Goal: Complete application form: Complete application form

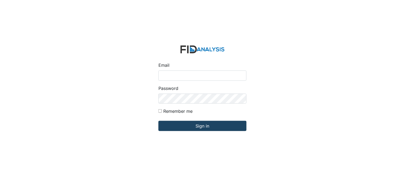
type input "[PERSON_NAME][EMAIL_ADDRESS][DOMAIN_NAME]"
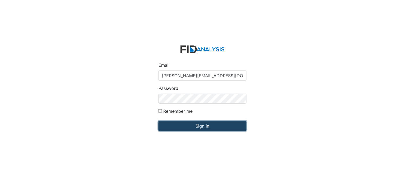
click at [178, 124] on input "Sign in" at bounding box center [203, 126] width 88 height 10
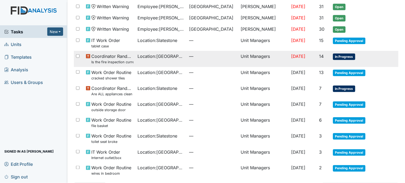
scroll to position [60, 0]
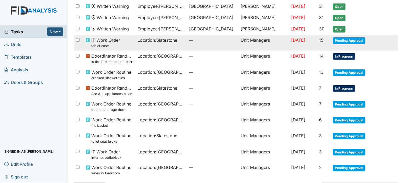
click at [156, 44] on td "Location : Slatestone" at bounding box center [162, 43] width 52 height 16
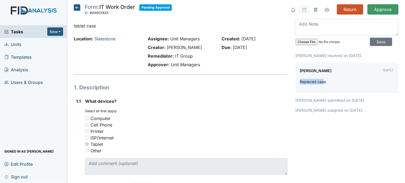
drag, startPoint x: 322, startPoint y: 80, endPoint x: 297, endPoint y: 82, distance: 25.0
click at [300, 82] on p "Replaced case." at bounding box center [313, 82] width 27 height 6
drag, startPoint x: 297, startPoint y: 82, endPoint x: 301, endPoint y: 80, distance: 4.6
copy p "Replaced cas"
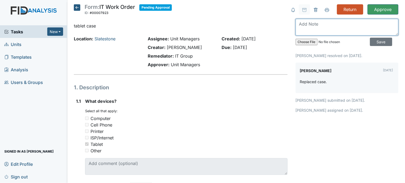
click at [308, 29] on textarea at bounding box center [347, 27] width 103 height 17
paste textarea "Replaced cas"
type textarea "Replaced case"
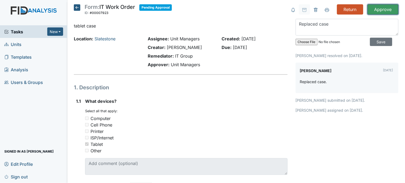
click at [372, 9] on input "Approve" at bounding box center [383, 9] width 31 height 10
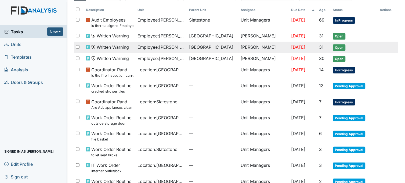
scroll to position [60, 0]
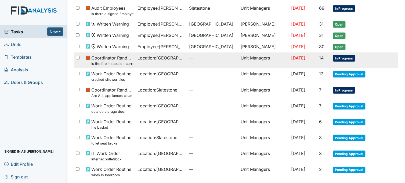
click at [165, 63] on td "Location : Beaufort Heights" at bounding box center [162, 60] width 52 height 16
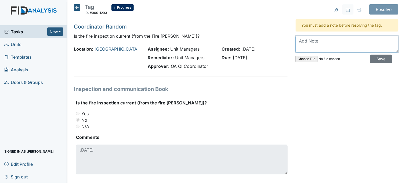
click at [328, 40] on textarea at bounding box center [347, 44] width 103 height 17
type textarea "fire inspection done"
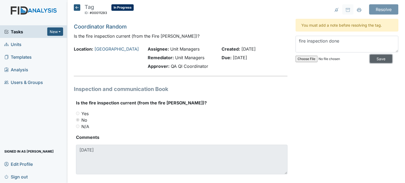
click at [379, 57] on input "Save" at bounding box center [381, 59] width 22 height 8
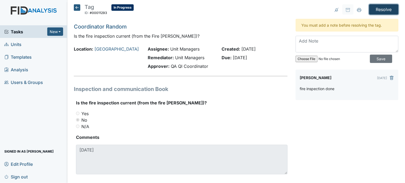
click at [377, 11] on input "Resolve" at bounding box center [383, 9] width 29 height 10
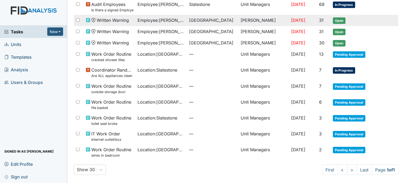
scroll to position [65, 0]
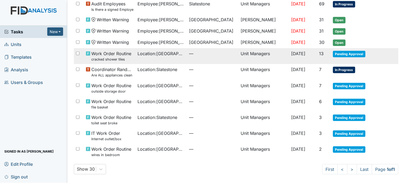
click at [165, 54] on span "Location : [GEOGRAPHIC_DATA]" at bounding box center [161, 53] width 47 height 6
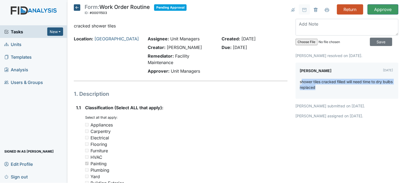
drag, startPoint x: 300, startPoint y: 81, endPoint x: 332, endPoint y: 90, distance: 33.6
click at [332, 90] on div "shower tiles cracked filled will need time to dry bulbs replaced" at bounding box center [347, 87] width 94 height 16
drag, startPoint x: 297, startPoint y: 81, endPoint x: 329, endPoint y: 90, distance: 32.5
click at [329, 90] on div "shower tiles cracked filled will need time to dry bulbs replaced" at bounding box center [347, 87] width 94 height 16
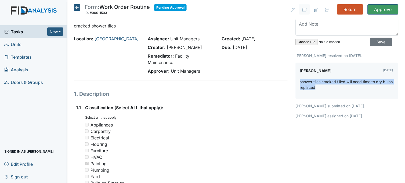
drag, startPoint x: 329, startPoint y: 90, endPoint x: 313, endPoint y: 82, distance: 17.3
copy p "shower tiles cracked filled will need time to dry bulbs replaced"
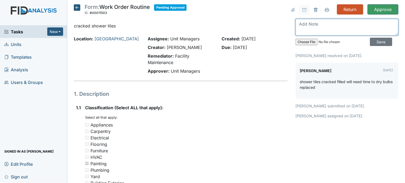
paste textarea "shower tiles cracked filled will need time to dry bulbs replaced"
type textarea "shower tiles cracked filled will need time to dry"
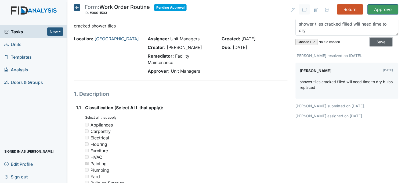
click at [377, 42] on input "Save" at bounding box center [381, 42] width 22 height 8
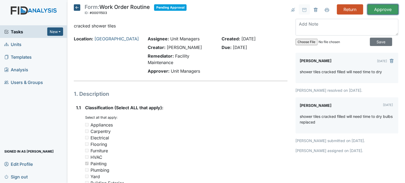
click at [376, 10] on input "Approve" at bounding box center [383, 9] width 31 height 10
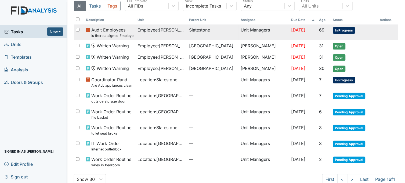
scroll to position [49, 0]
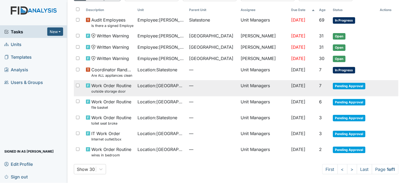
click at [174, 89] on td "Location : [GEOGRAPHIC_DATA]" at bounding box center [162, 88] width 52 height 16
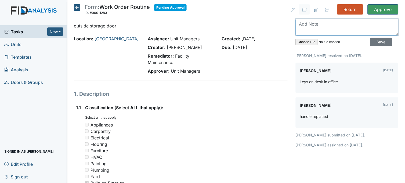
click at [311, 26] on textarea at bounding box center [347, 27] width 103 height 17
type textarea "handle replaced"
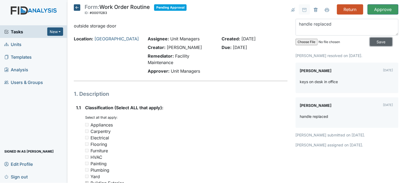
click at [377, 43] on input "Save" at bounding box center [381, 42] width 22 height 8
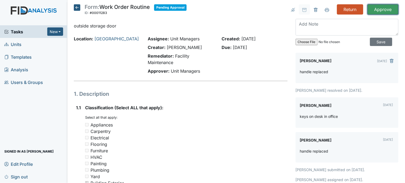
click at [382, 11] on input "Approve" at bounding box center [383, 9] width 31 height 10
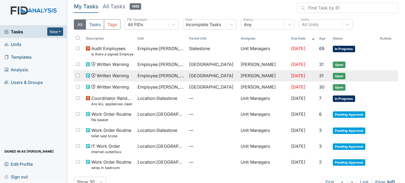
scroll to position [33, 0]
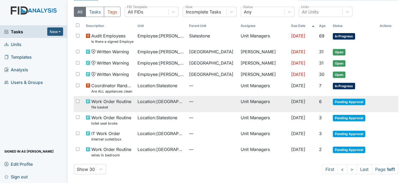
click at [170, 103] on span "Location : [GEOGRAPHIC_DATA]" at bounding box center [161, 101] width 47 height 6
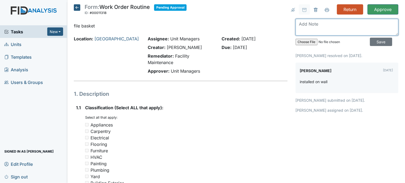
click at [316, 28] on textarea at bounding box center [347, 27] width 103 height 17
type textarea "installed"
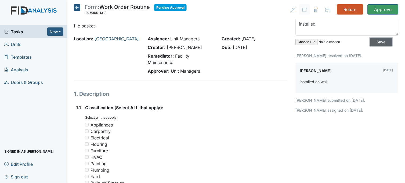
click at [375, 41] on input "Save" at bounding box center [381, 42] width 22 height 8
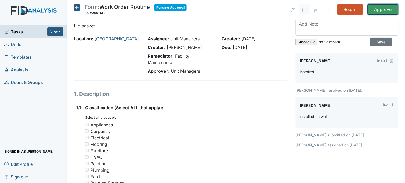
click at [375, 7] on input "Approve" at bounding box center [383, 9] width 31 height 10
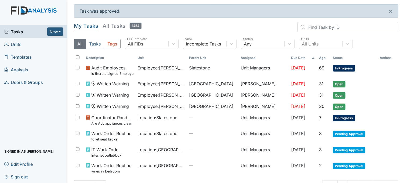
scroll to position [17, 0]
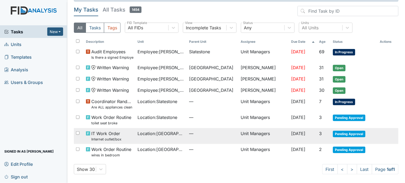
click at [166, 136] on span "Location : Beaufort Heights" at bounding box center [161, 133] width 47 height 6
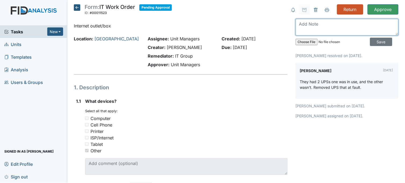
click at [315, 25] on textarea at bounding box center [347, 27] width 103 height 17
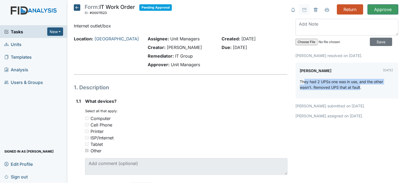
drag, startPoint x: 319, startPoint y: 82, endPoint x: 357, endPoint y: 89, distance: 38.2
click at [357, 89] on p "They had 2 UPSs one was in use, and the other wasn't. Removed UPS that at fault." at bounding box center [347, 84] width 94 height 11
drag, startPoint x: 357, startPoint y: 89, endPoint x: 337, endPoint y: 84, distance: 20.5
copy p "ey had 2 UPSs one was in use, and the other wasn't. Removed UPS that at fault"
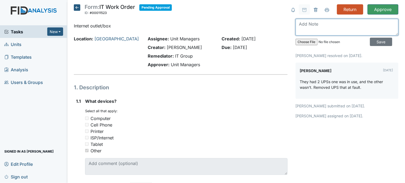
click at [304, 30] on textarea at bounding box center [347, 27] width 103 height 17
type textarea "fixed"
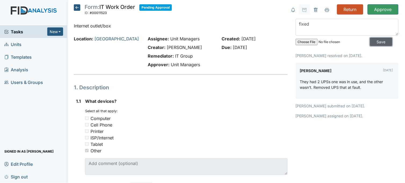
click at [375, 43] on input "Save" at bounding box center [381, 42] width 22 height 8
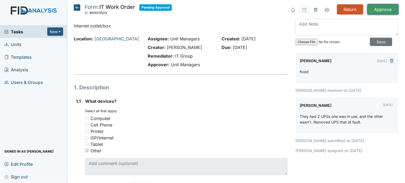
click at [378, 9] on input "Approve" at bounding box center [383, 9] width 31 height 10
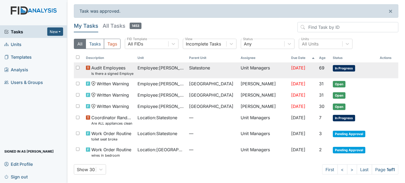
scroll to position [1, 0]
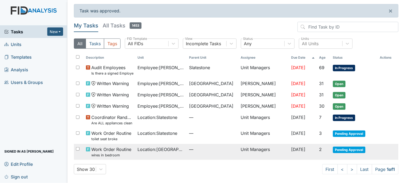
click at [169, 147] on span "Location : Beaufort Heights" at bounding box center [161, 149] width 47 height 6
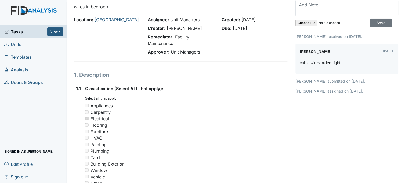
scroll to position [30, 0]
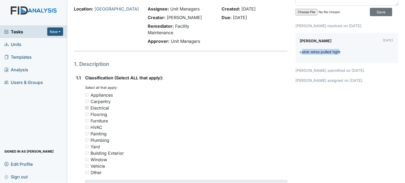
drag, startPoint x: 299, startPoint y: 50, endPoint x: 337, endPoint y: 51, distance: 38.2
click at [337, 51] on p "cable wires pulled tight" at bounding box center [320, 52] width 41 height 6
drag, startPoint x: 337, startPoint y: 51, endPoint x: 333, endPoint y: 51, distance: 4.0
copy p "able wires pulled tigh"
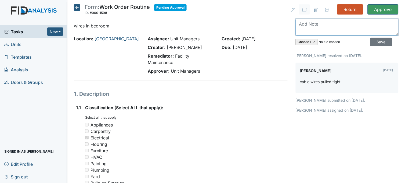
paste textarea "able wires pulled tigh"
click at [296, 24] on textarea "able wires pulled tigh" at bounding box center [347, 27] width 103 height 17
type textarea "cable wires pulled tight"
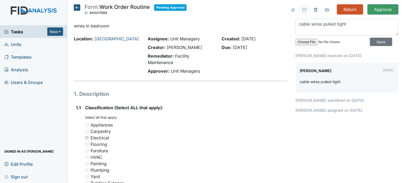
click at [242, 111] on div "Classification (Select ALL that apply): You must select one or more of the belo…" at bounding box center [186, 165] width 203 height 122
click at [377, 41] on input "Save" at bounding box center [381, 42] width 22 height 8
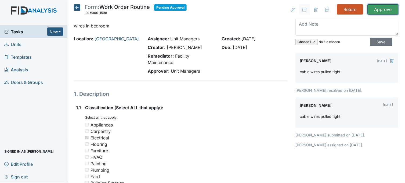
click at [385, 12] on input "Approve" at bounding box center [383, 9] width 31 height 10
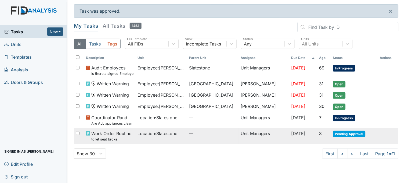
click at [159, 135] on span "Location : Slatestone" at bounding box center [158, 133] width 40 height 6
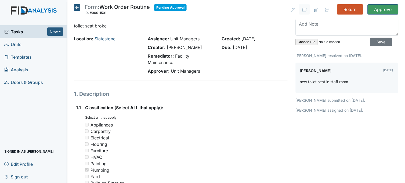
click at [77, 8] on icon at bounding box center [77, 7] width 6 height 6
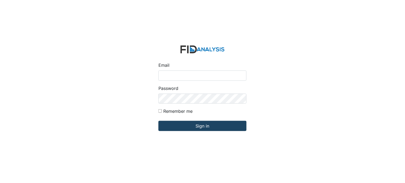
type input "[PERSON_NAME][EMAIL_ADDRESS][DOMAIN_NAME]"
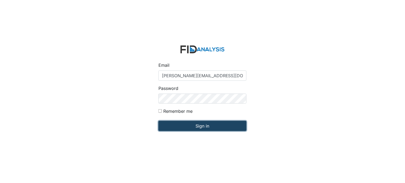
click at [222, 128] on input "Sign in" at bounding box center [203, 126] width 88 height 10
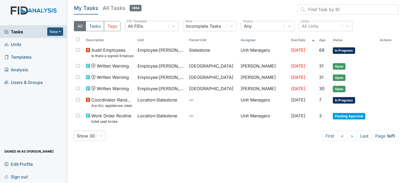
click at [31, 40] on link "Units" at bounding box center [33, 44] width 67 height 13
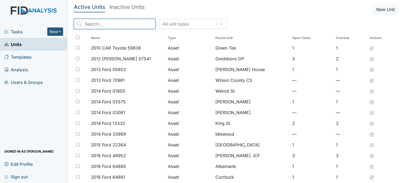
click at [109, 23] on input "search" at bounding box center [115, 24] width 82 height 10
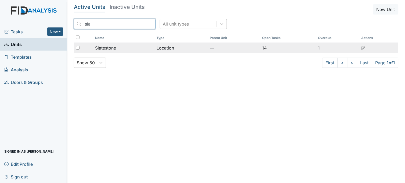
type input "sla"
click at [109, 50] on span "Slatestone" at bounding box center [105, 48] width 21 height 6
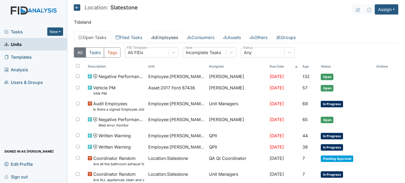
click at [181, 37] on link "Employees" at bounding box center [165, 37] width 36 height 11
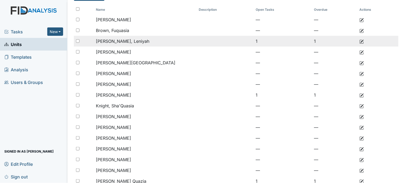
scroll to position [60, 0]
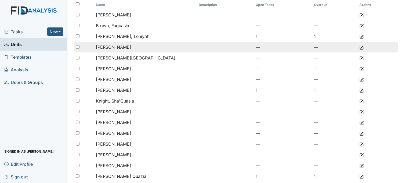
click at [124, 46] on span "[PERSON_NAME]" at bounding box center [113, 46] width 35 height 5
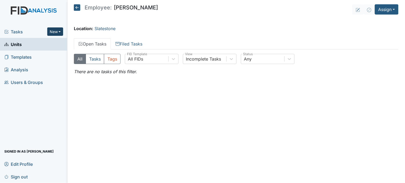
click at [57, 28] on button "New" at bounding box center [55, 31] width 16 height 8
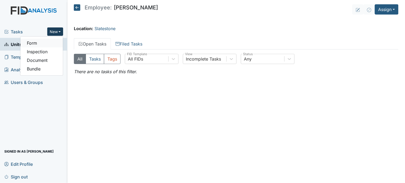
click at [49, 39] on link "Form" at bounding box center [41, 43] width 42 height 9
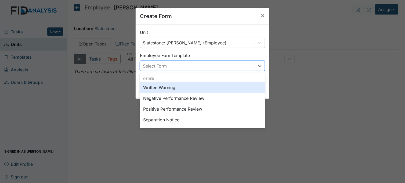
click at [188, 64] on div "Select Form" at bounding box center [197, 66] width 115 height 10
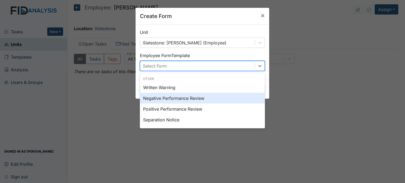
click at [172, 99] on div "Negative Performance Review" at bounding box center [202, 98] width 125 height 11
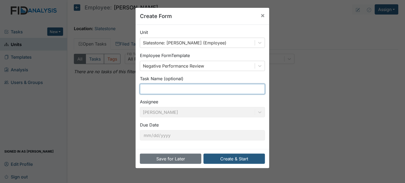
click at [168, 90] on input "text" at bounding box center [202, 89] width 125 height 10
click at [141, 88] on input "appropriate clothing" at bounding box center [202, 89] width 125 height 10
type input "inappropriate clothing"
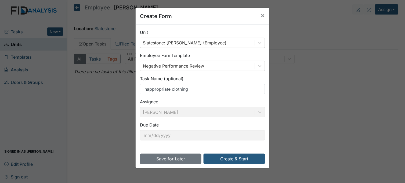
click at [239, 77] on div "Task Name (optional) inappropriate clothing" at bounding box center [202, 84] width 125 height 19
click at [235, 157] on button "Create & Start" at bounding box center [235, 158] width 62 height 10
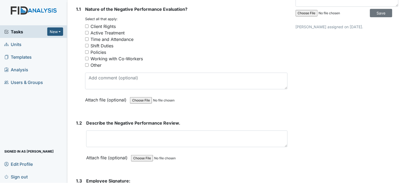
scroll to position [89, 0]
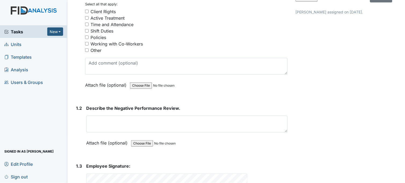
click at [87, 37] on input "Policies" at bounding box center [86, 36] width 3 height 3
checkbox input "true"
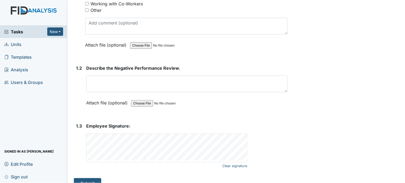
scroll to position [139, 0]
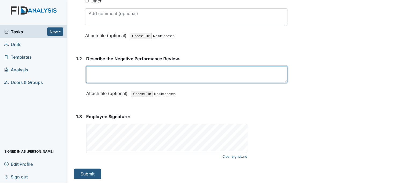
click at [133, 73] on textarea at bounding box center [187, 74] width 202 height 17
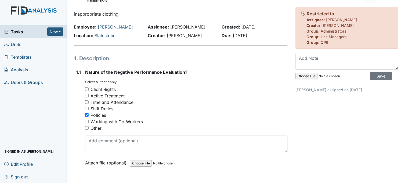
scroll to position [0, 0]
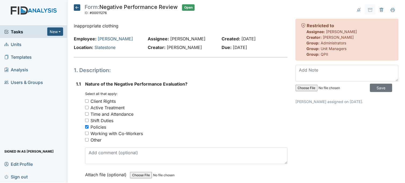
type textarea "Staff wearing what appears to be scarf and maybe bedroom slippers."
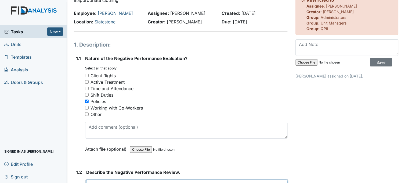
scroll to position [89, 0]
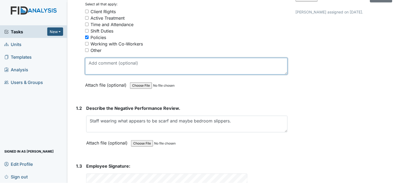
click at [122, 64] on textarea at bounding box center [186, 66] width 203 height 17
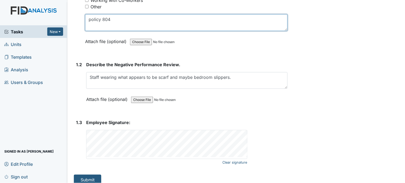
scroll to position [139, 0]
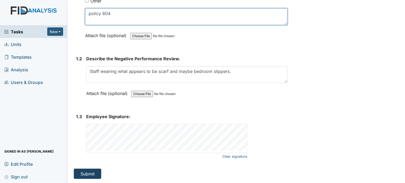
type textarea "policy 804"
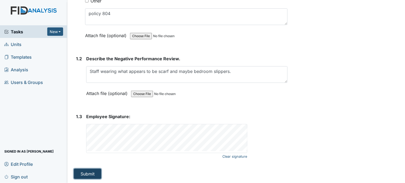
click at [86, 171] on button "Submit" at bounding box center [87, 173] width 27 height 10
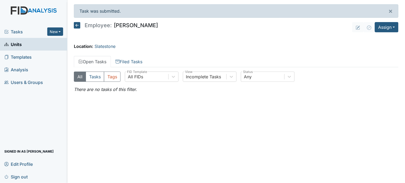
click at [19, 32] on span "Tasks" at bounding box center [25, 31] width 43 height 6
